Goal: Information Seeking & Learning: Understand process/instructions

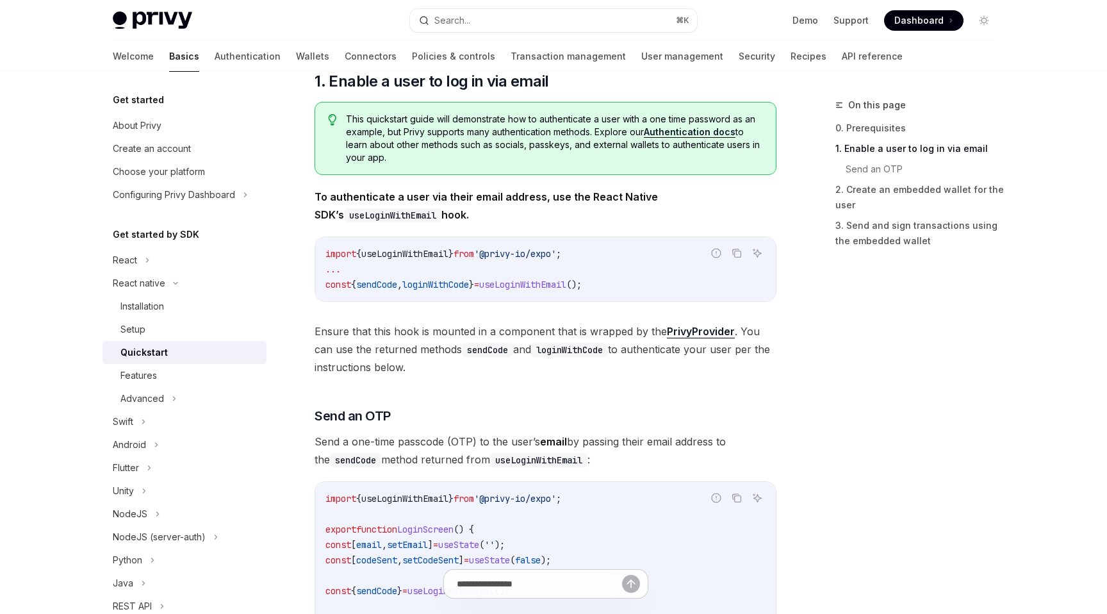
scroll to position [213, 0]
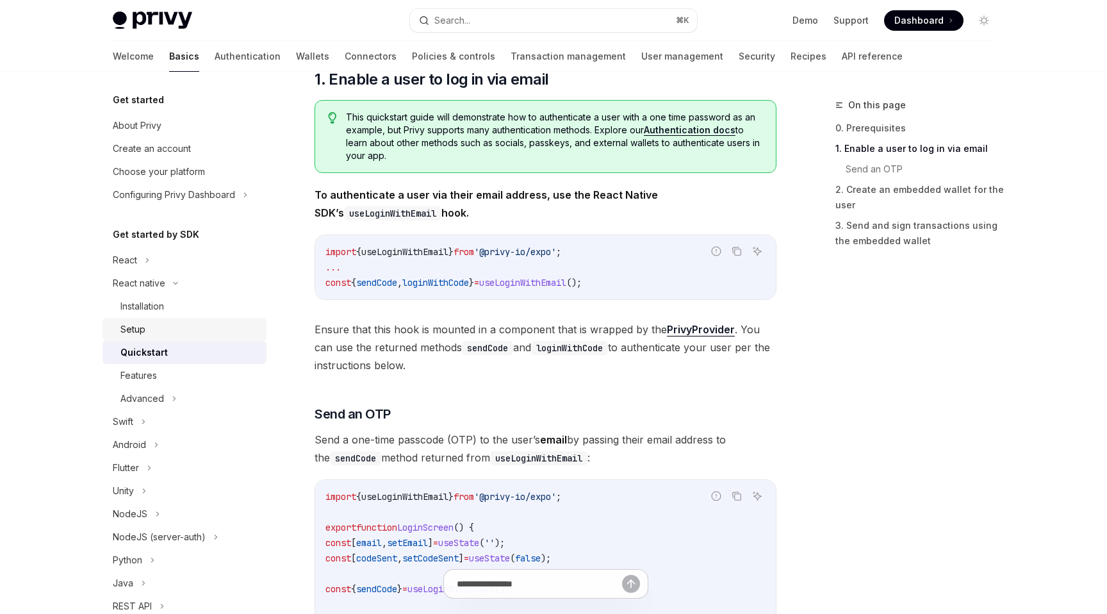
click at [152, 322] on div "Setup" at bounding box center [189, 329] width 138 height 15
type textarea "*"
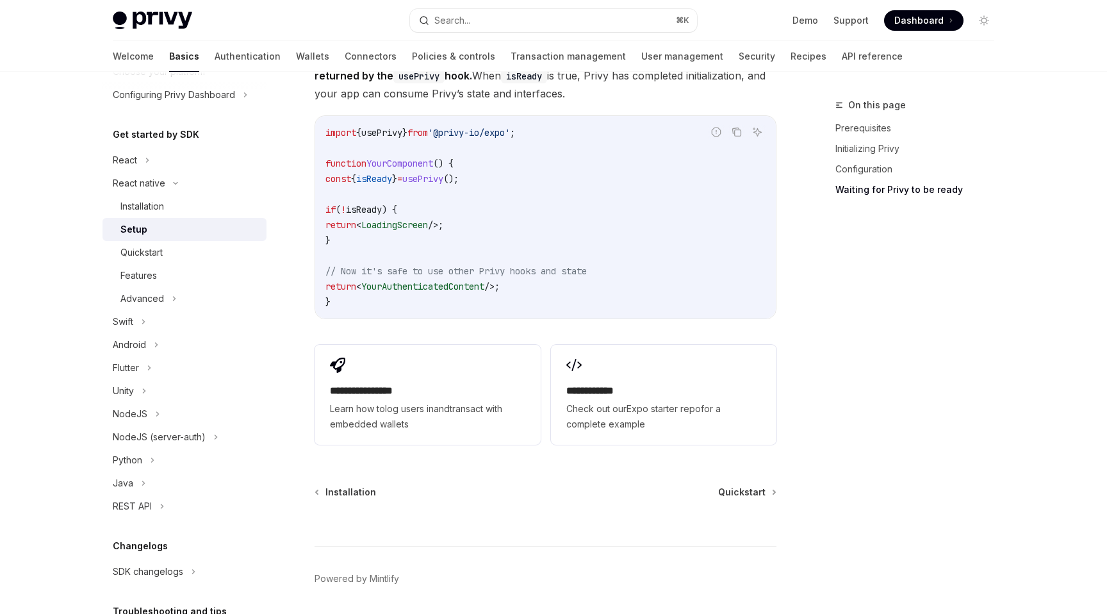
scroll to position [1159, 0]
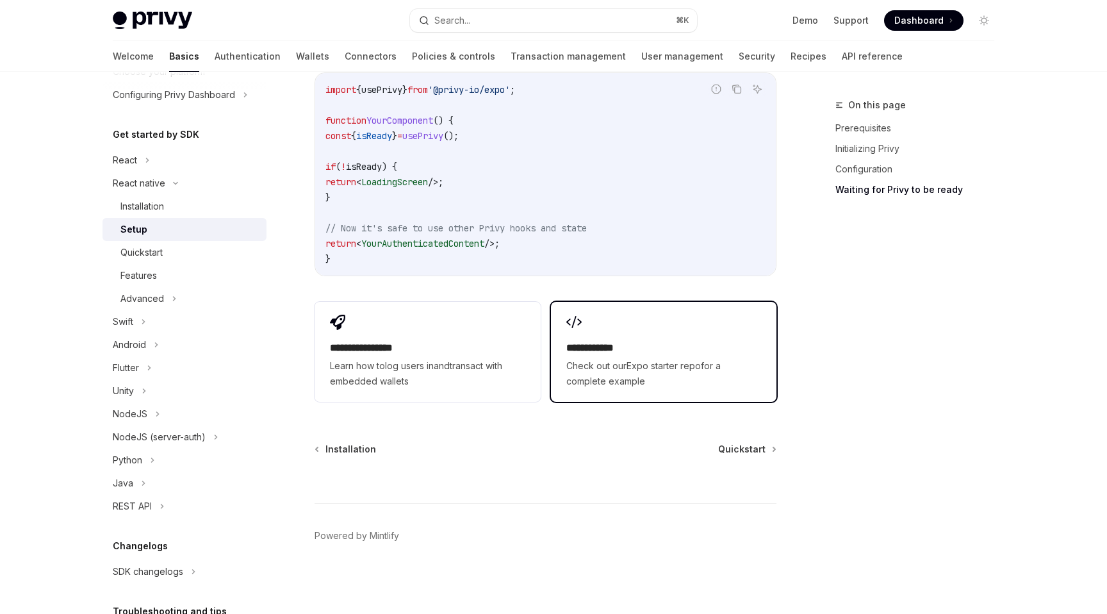
click at [638, 371] on span "Check out our Expo starter repo for a complete example" at bounding box center [663, 373] width 195 height 31
